Goal: Task Accomplishment & Management: Use online tool/utility

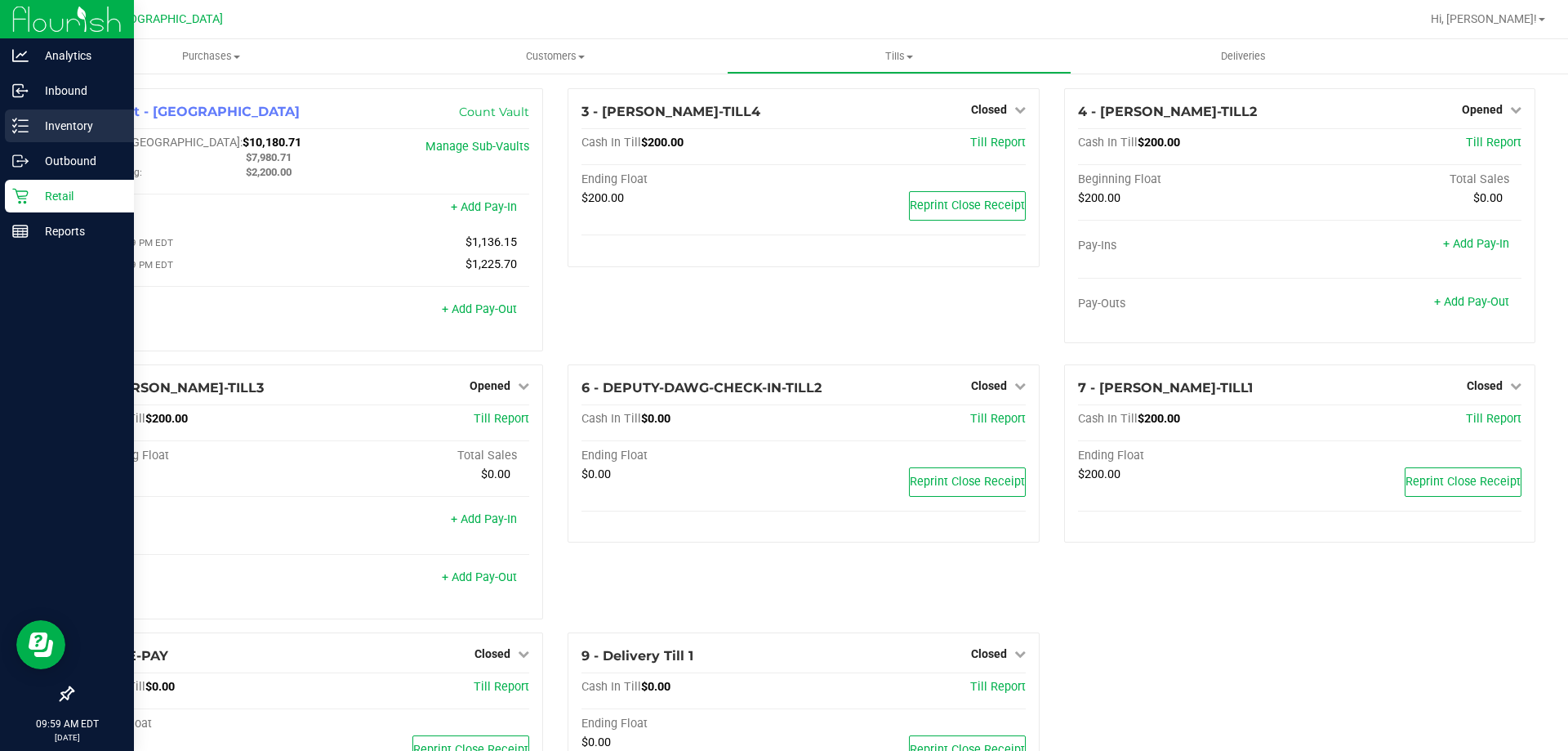
click at [71, 122] on p "Inventory" at bounding box center [77, 125] width 98 height 20
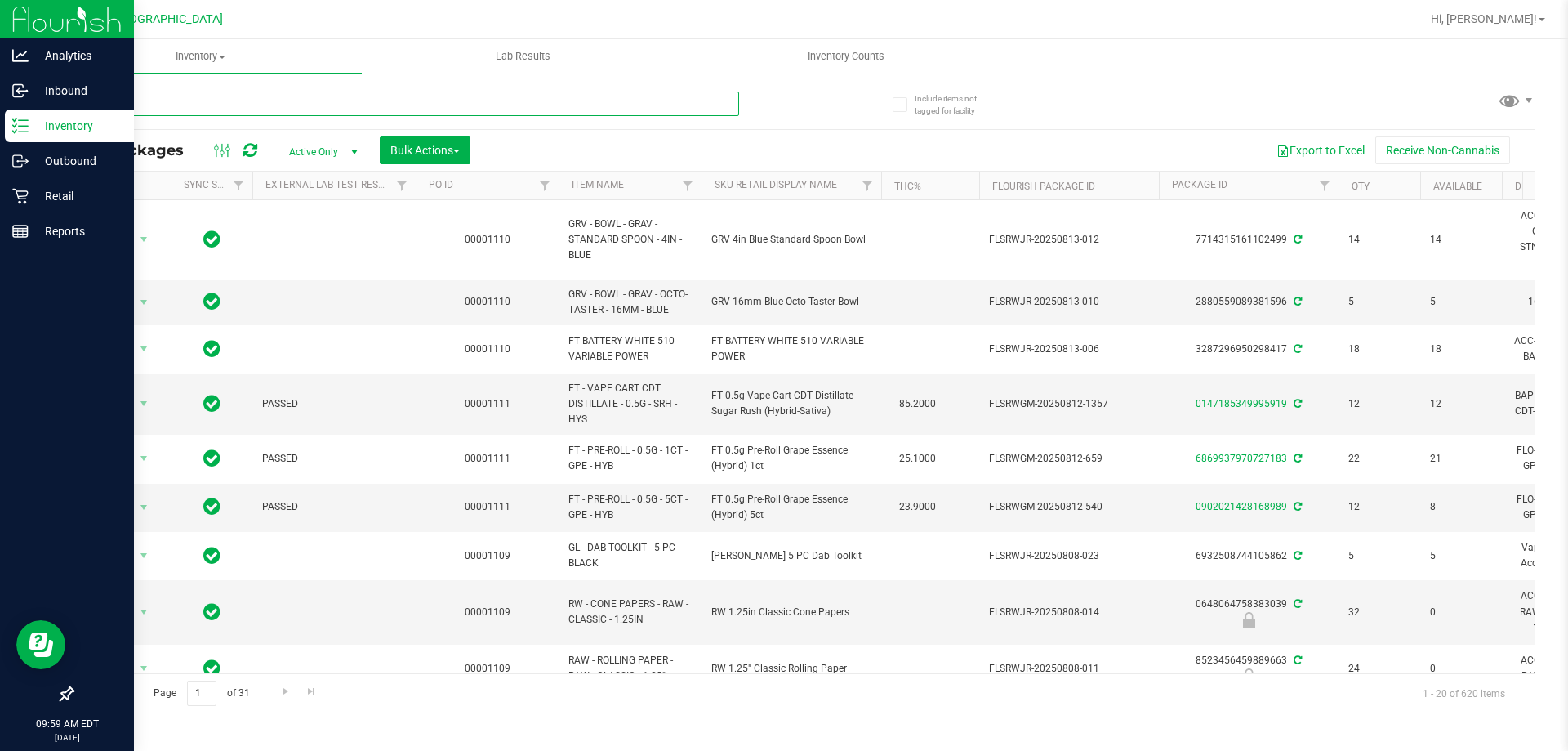
click at [134, 109] on input "text" at bounding box center [405, 103] width 668 height 24
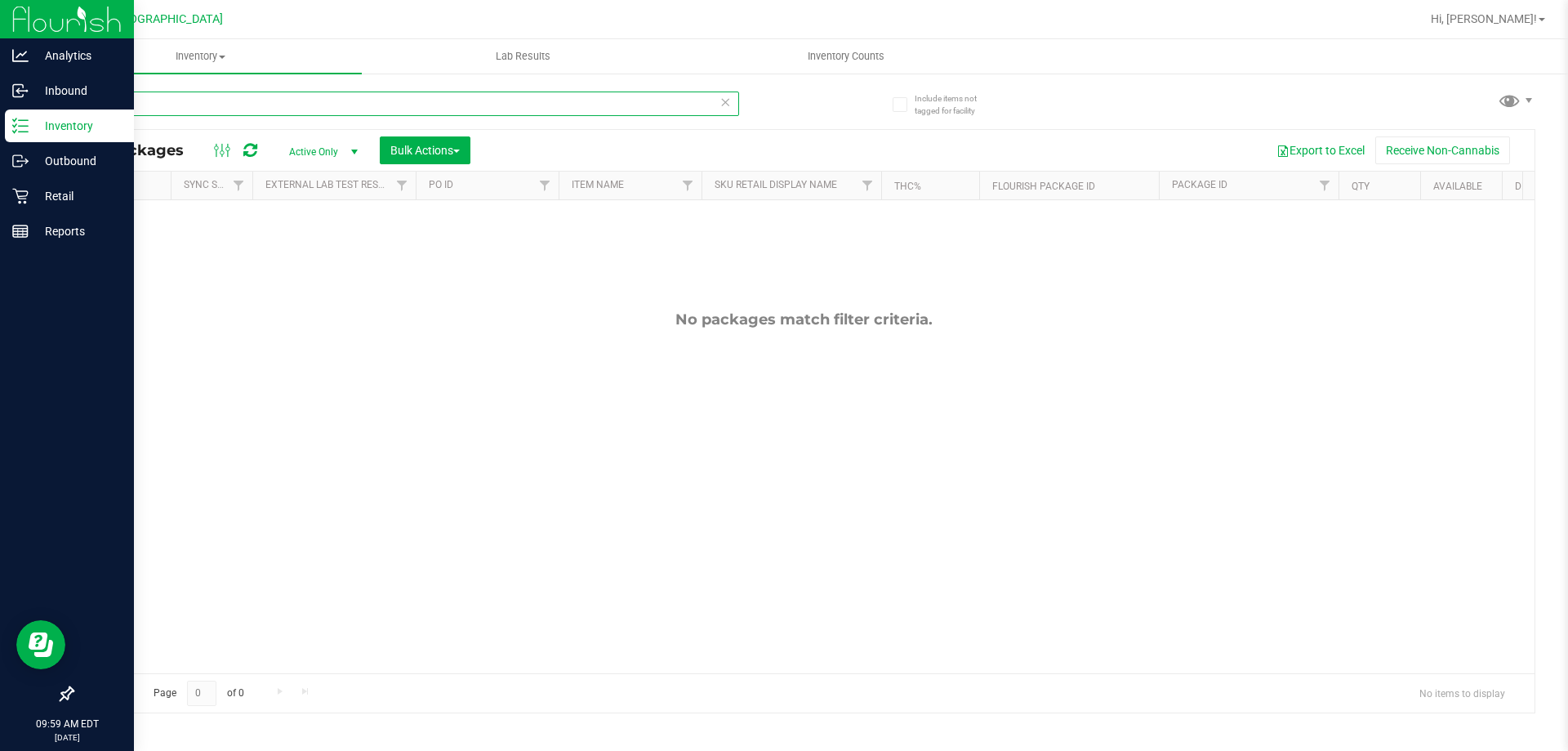
type input "j"
type input "apr25fic02-0514"
drag, startPoint x: 217, startPoint y: 99, endPoint x: 72, endPoint y: 108, distance: 145.3
click at [72, 108] on input "apr25fic02-0514" at bounding box center [405, 103] width 668 height 24
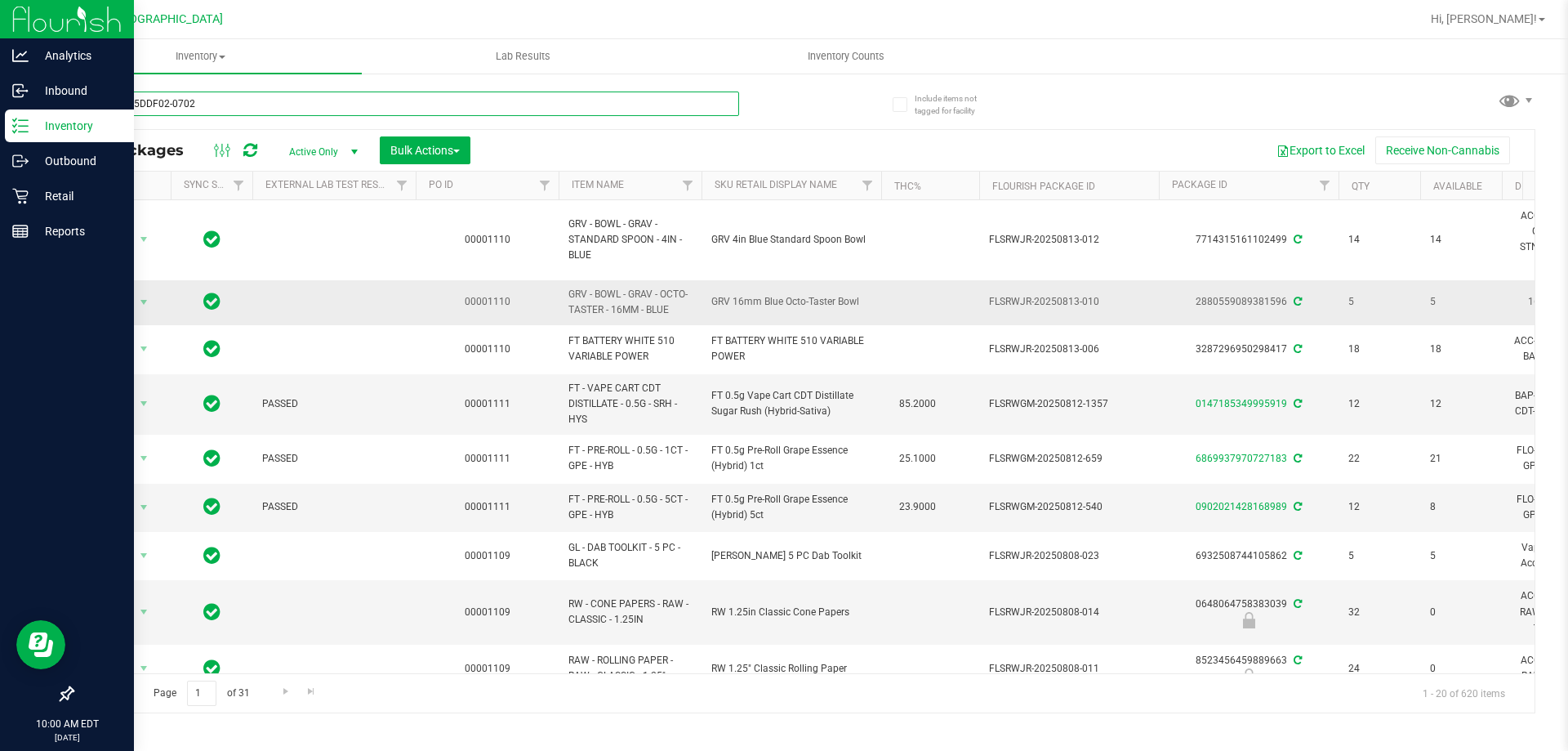
type input "W-JUN25DDF02-0702"
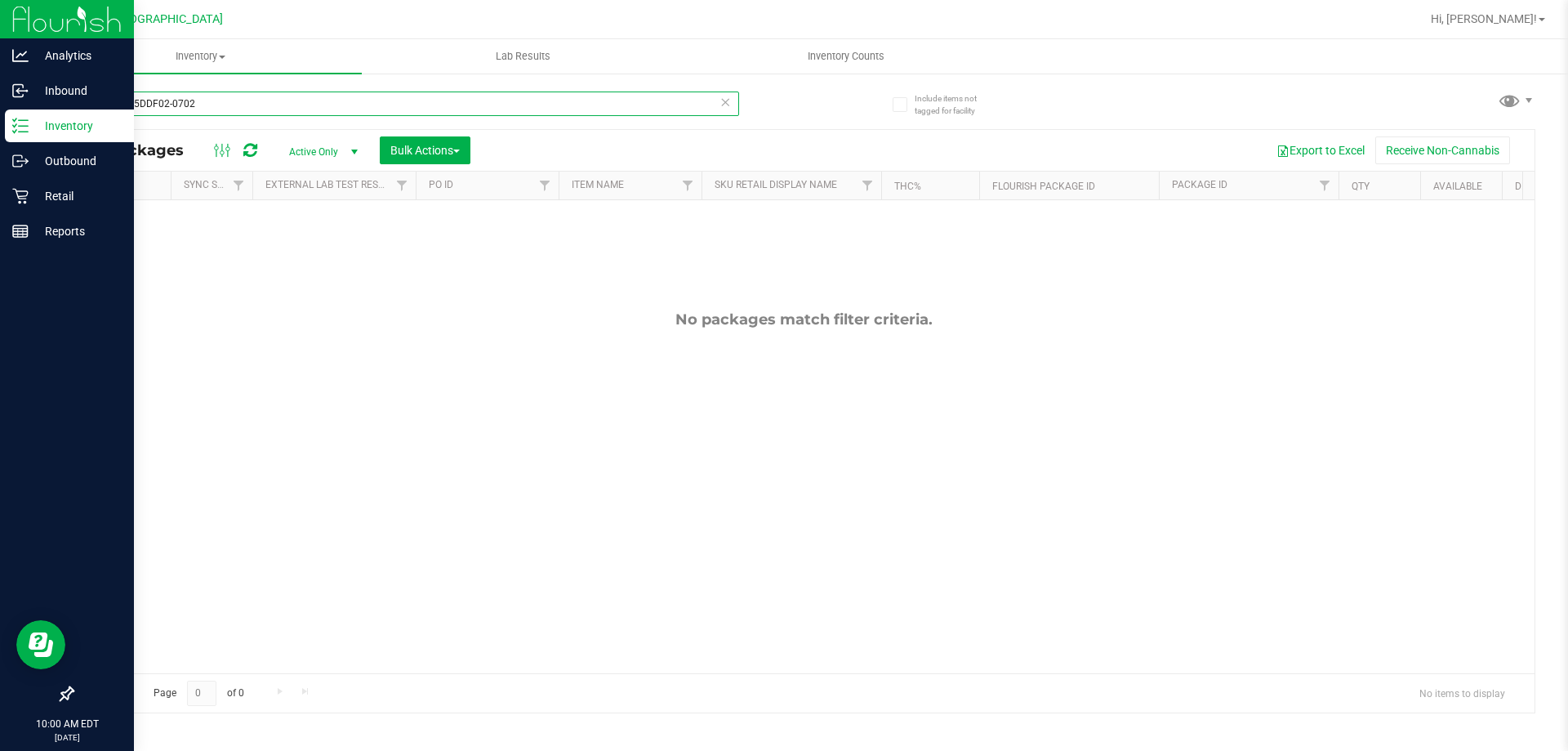
drag, startPoint x: 223, startPoint y: 108, endPoint x: 75, endPoint y: 106, distance: 148.0
click at [75, 106] on input "W-JUN25DDF02-0702" at bounding box center [405, 103] width 668 height 24
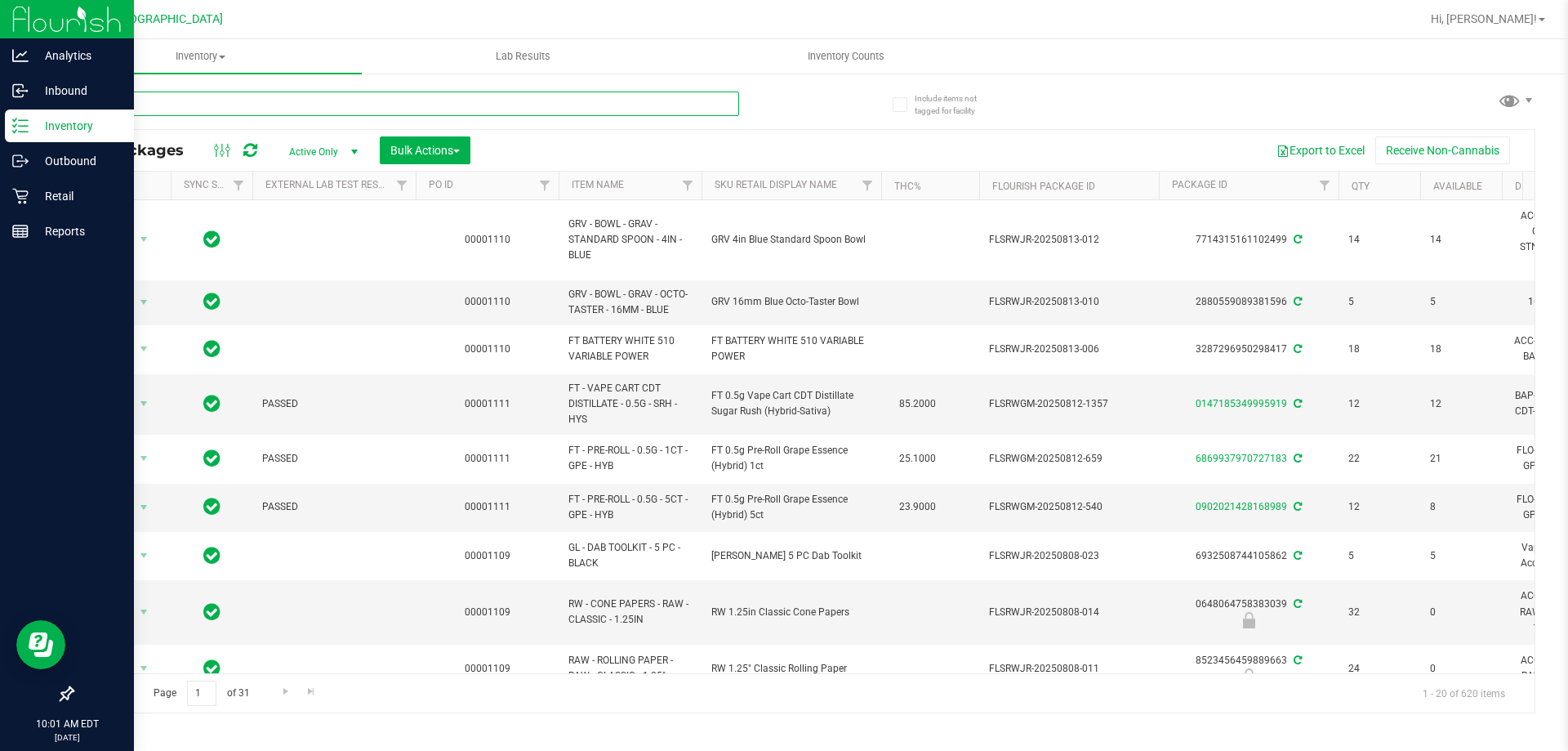
paste input "W-APR25FIC02-0514"
type input "W-APR25FIC02-0514"
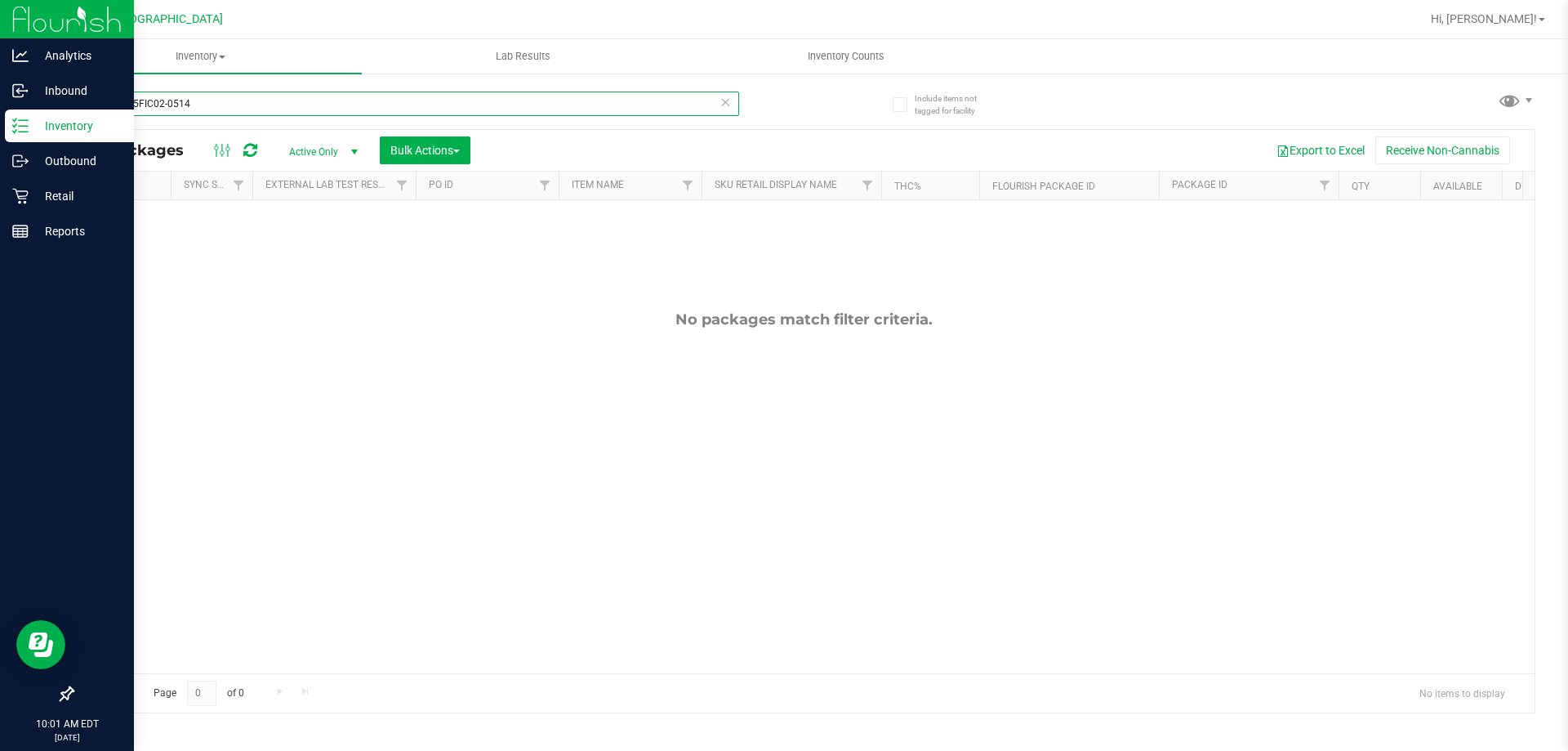
drag, startPoint x: 213, startPoint y: 105, endPoint x: 75, endPoint y: 97, distance: 138.2
click at [75, 97] on input "W-APR25FIC02-0514" at bounding box center [405, 103] width 668 height 24
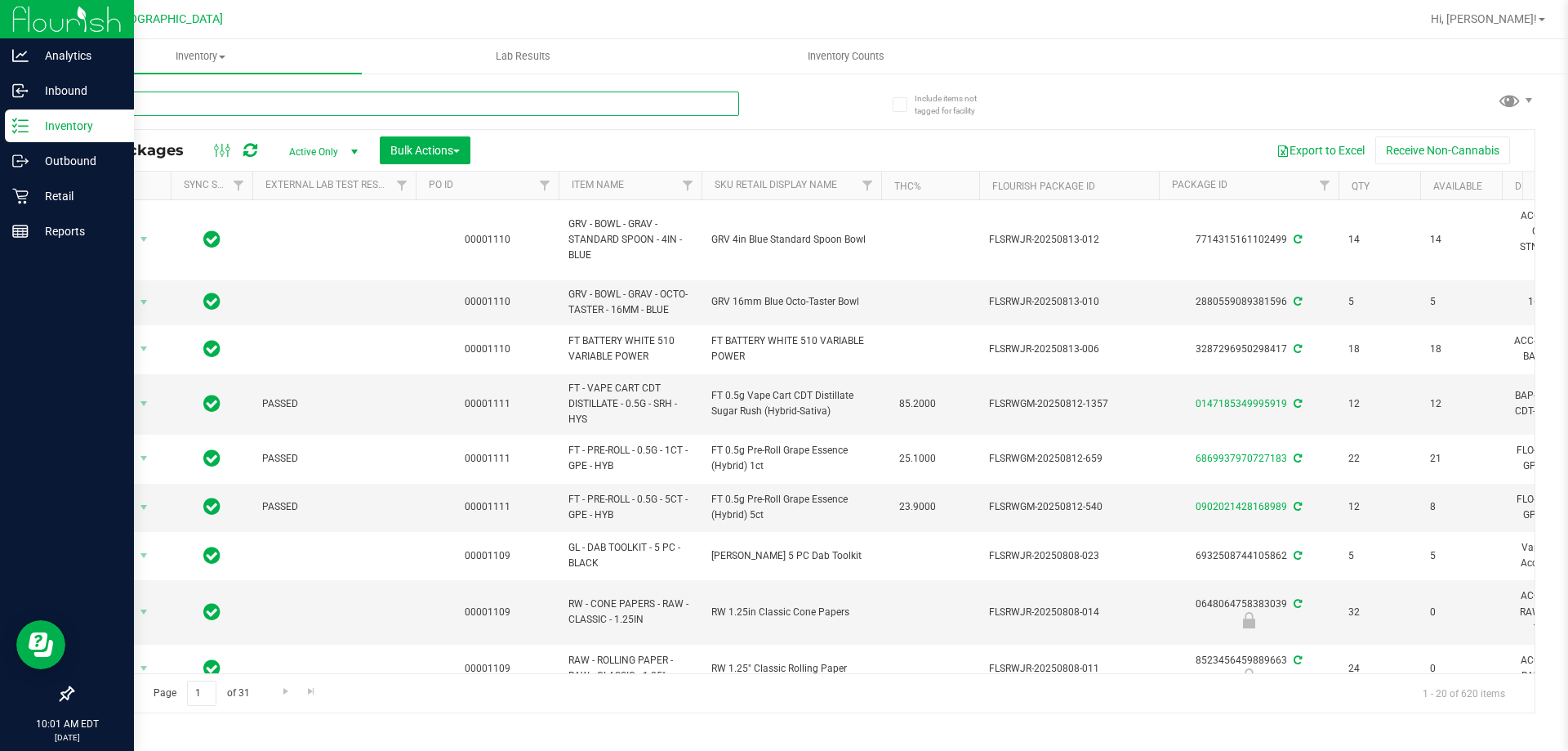
paste input "W-JUN25PBS02-0616"
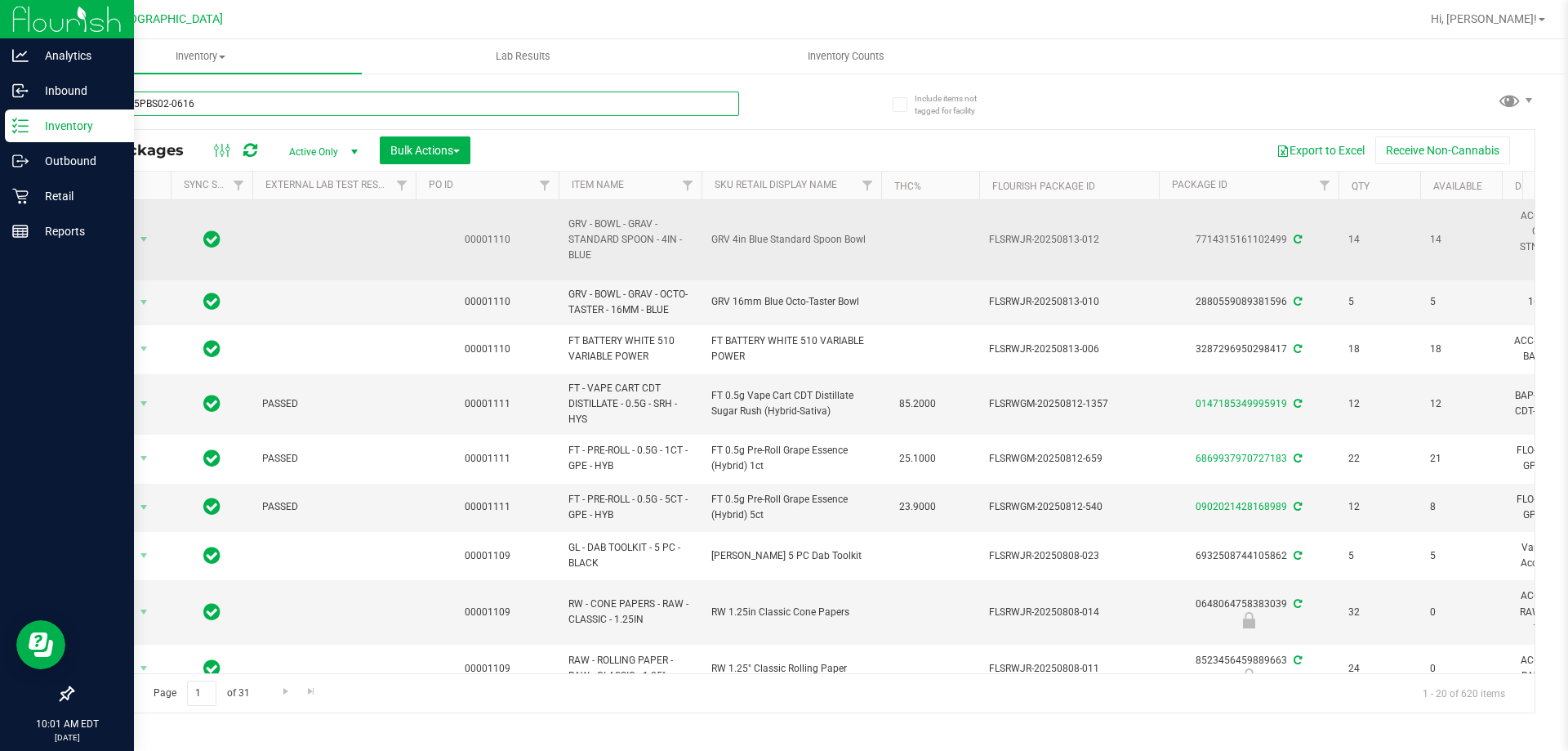
type input "W-JUN25PBS02-0616"
